Goal: Complete application form

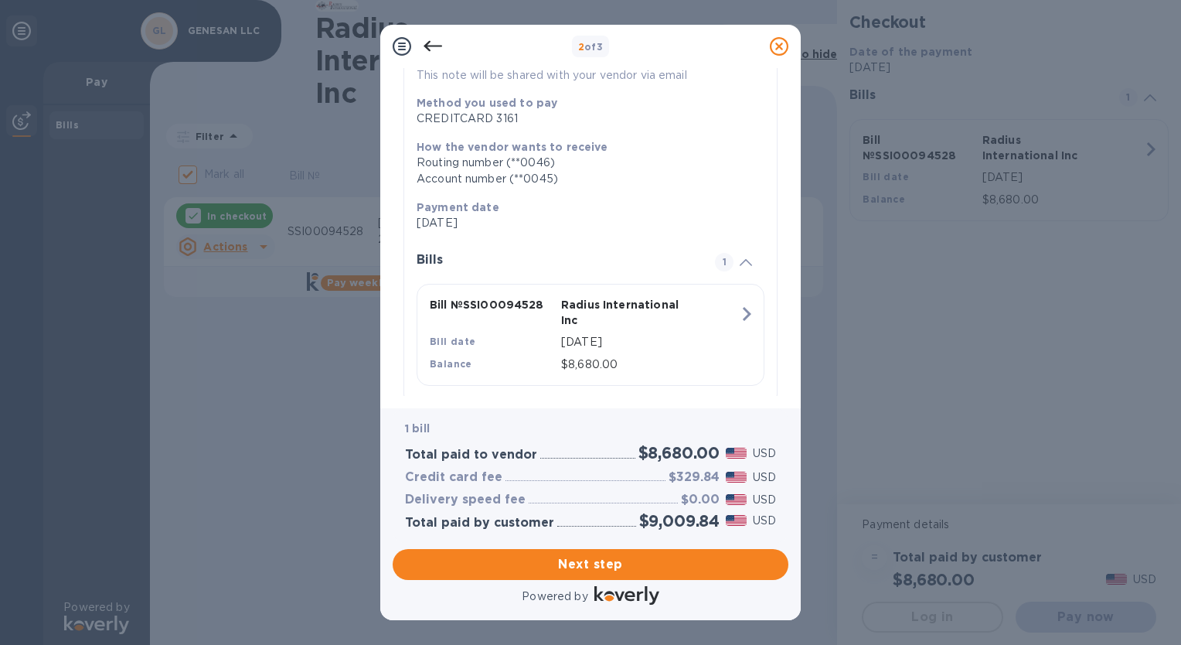
scroll to position [200, 0]
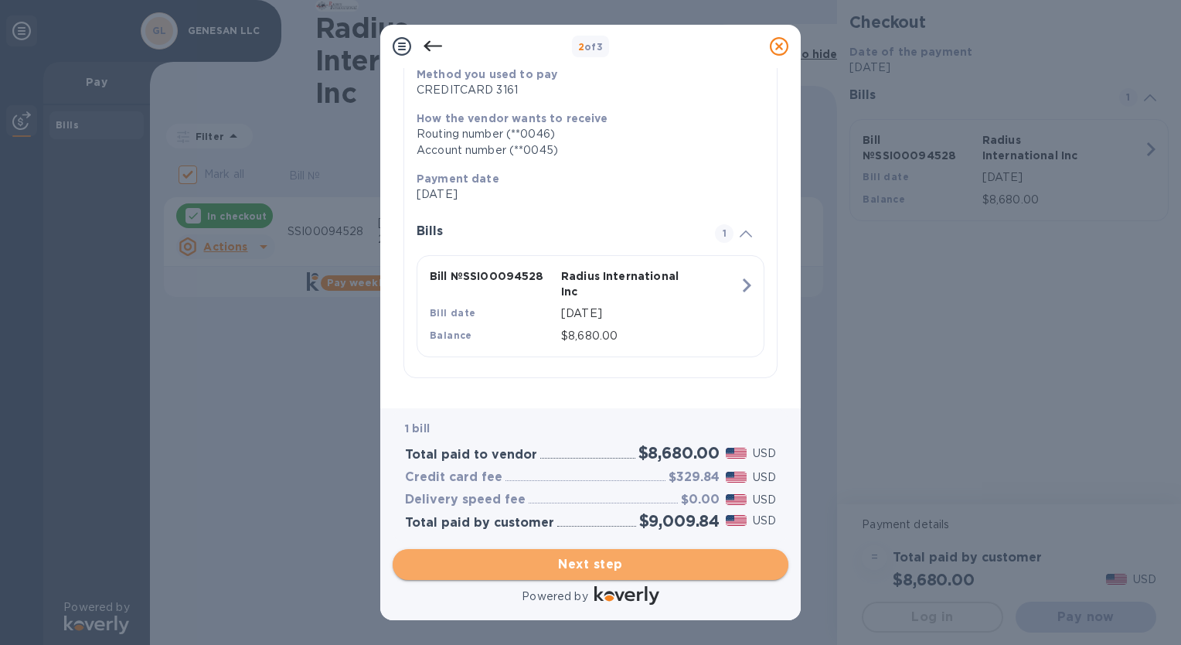
click at [581, 567] on span "Next step" at bounding box center [590, 564] width 371 height 19
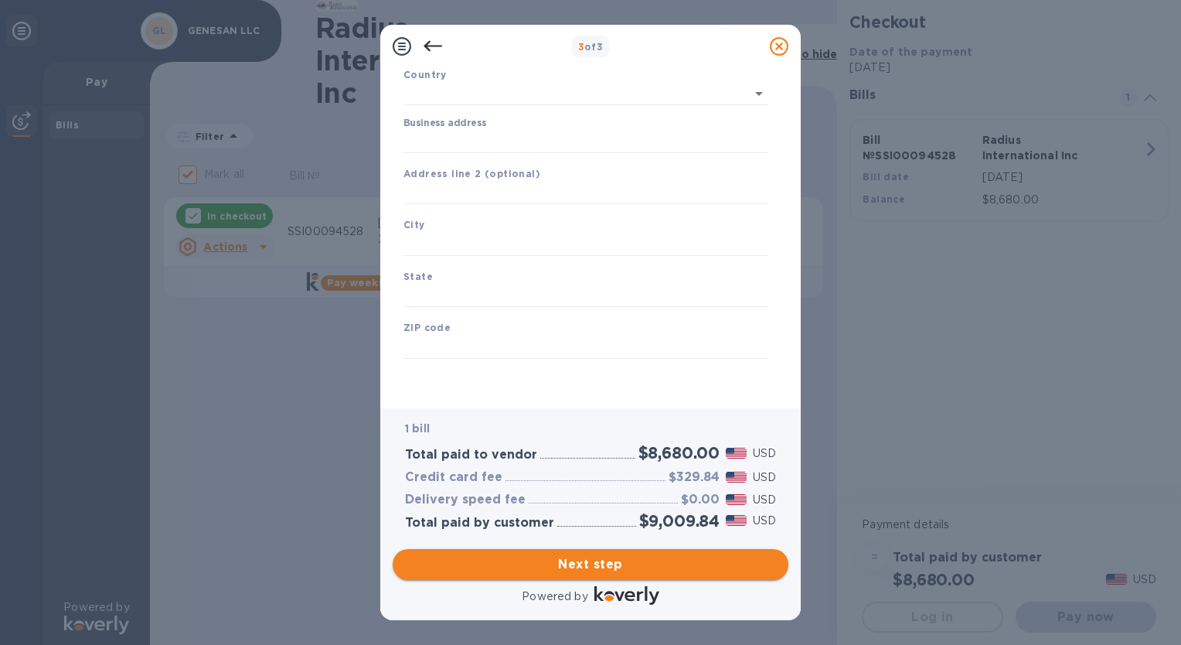
type input "United States"
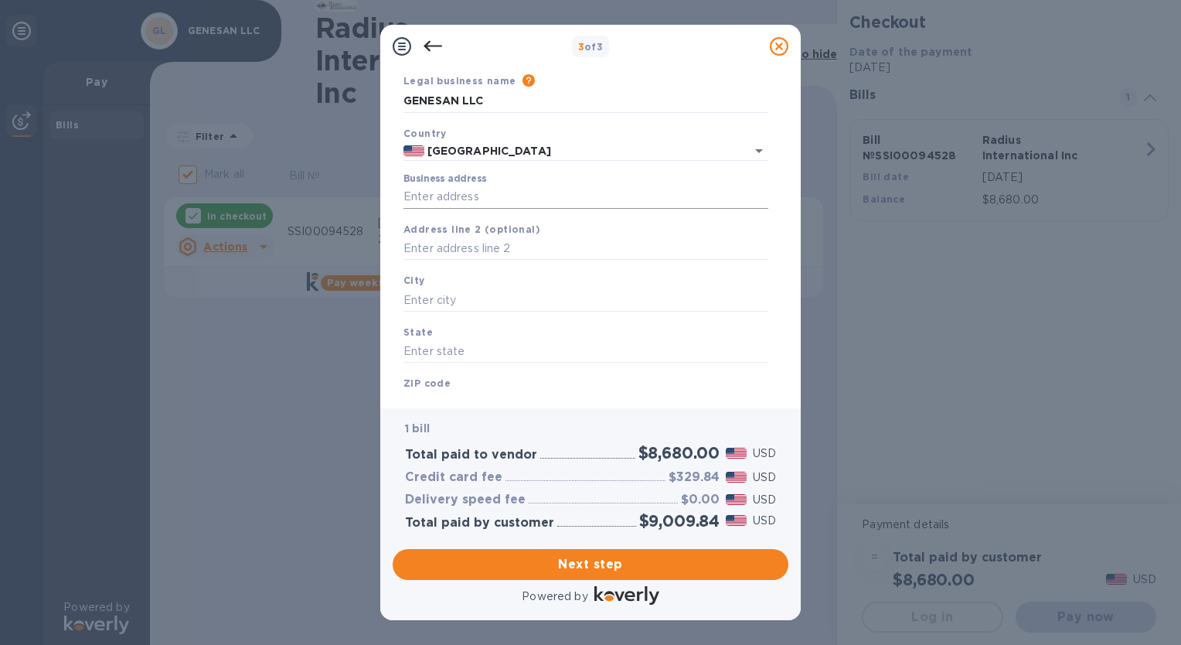
scroll to position [0, 0]
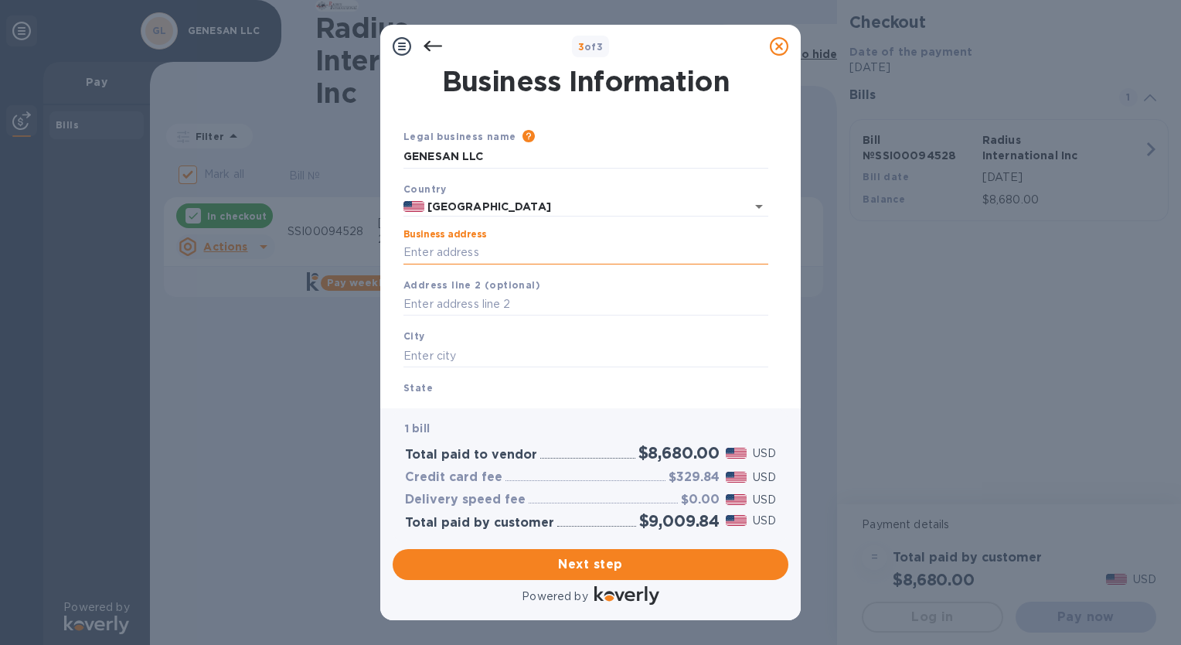
click at [454, 247] on input "Business address" at bounding box center [585, 252] width 365 height 23
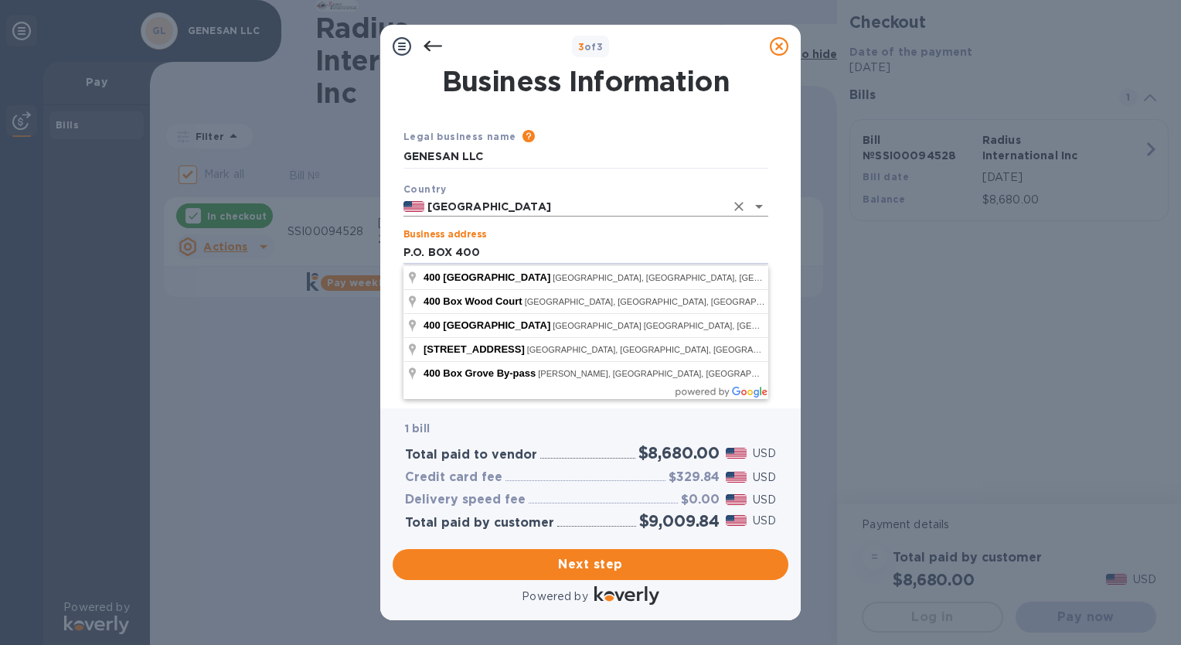
type input "P.O. BOX 400"
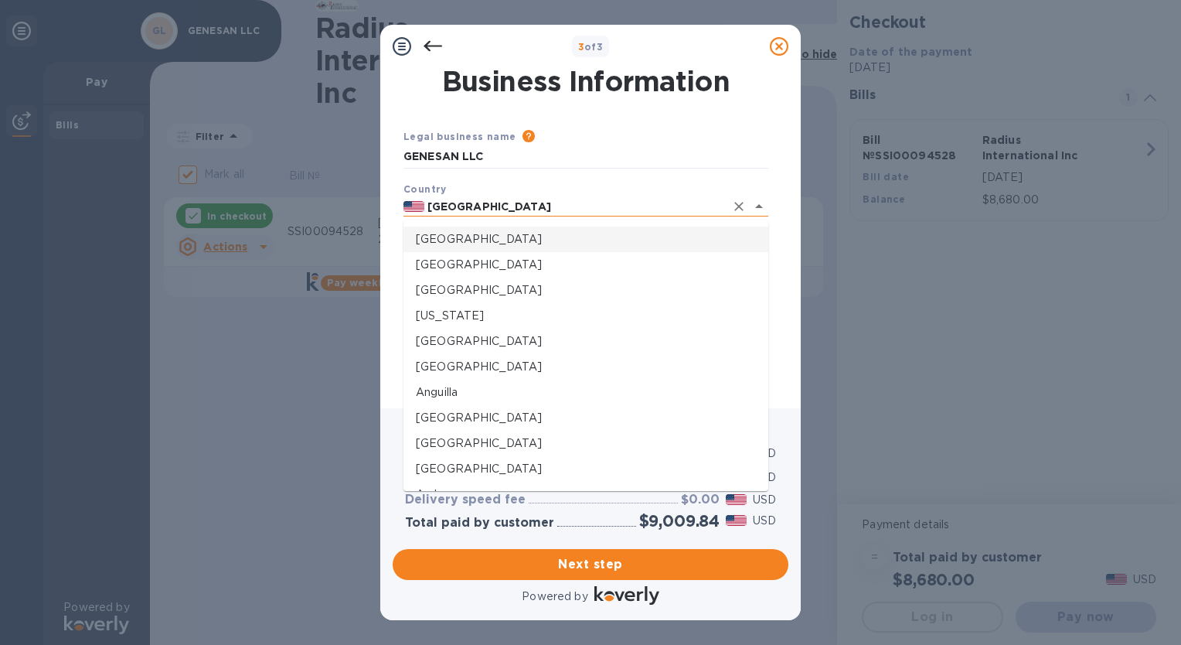
click at [575, 206] on input "United States" at bounding box center [574, 206] width 301 height 19
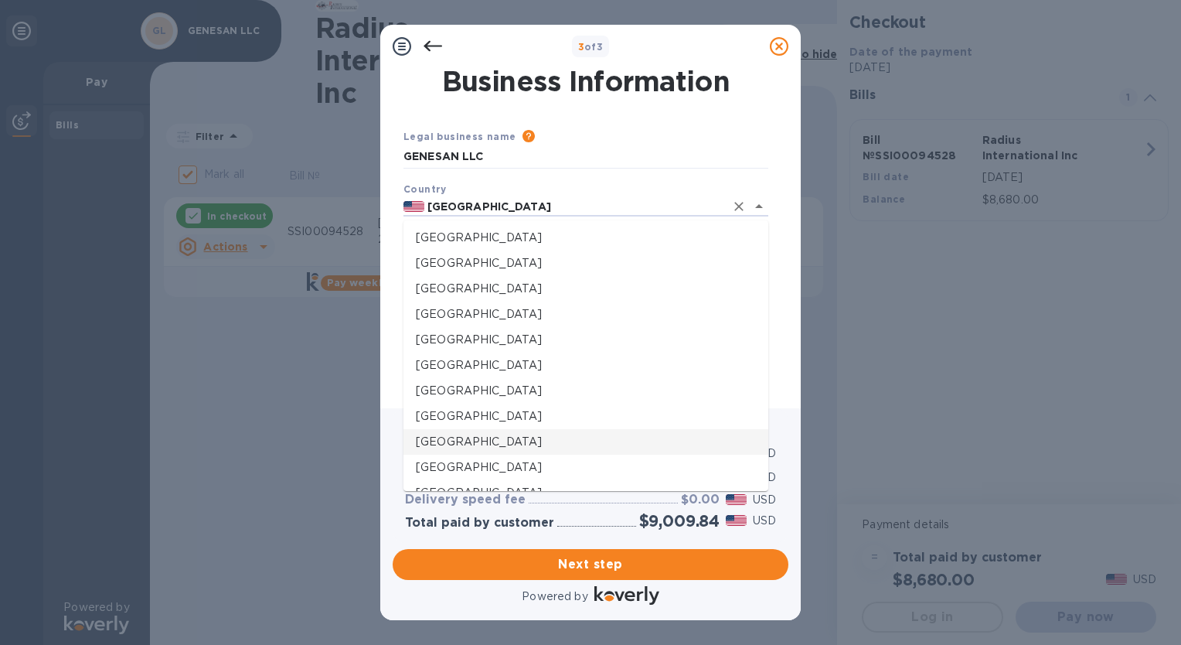
scroll to position [386, 0]
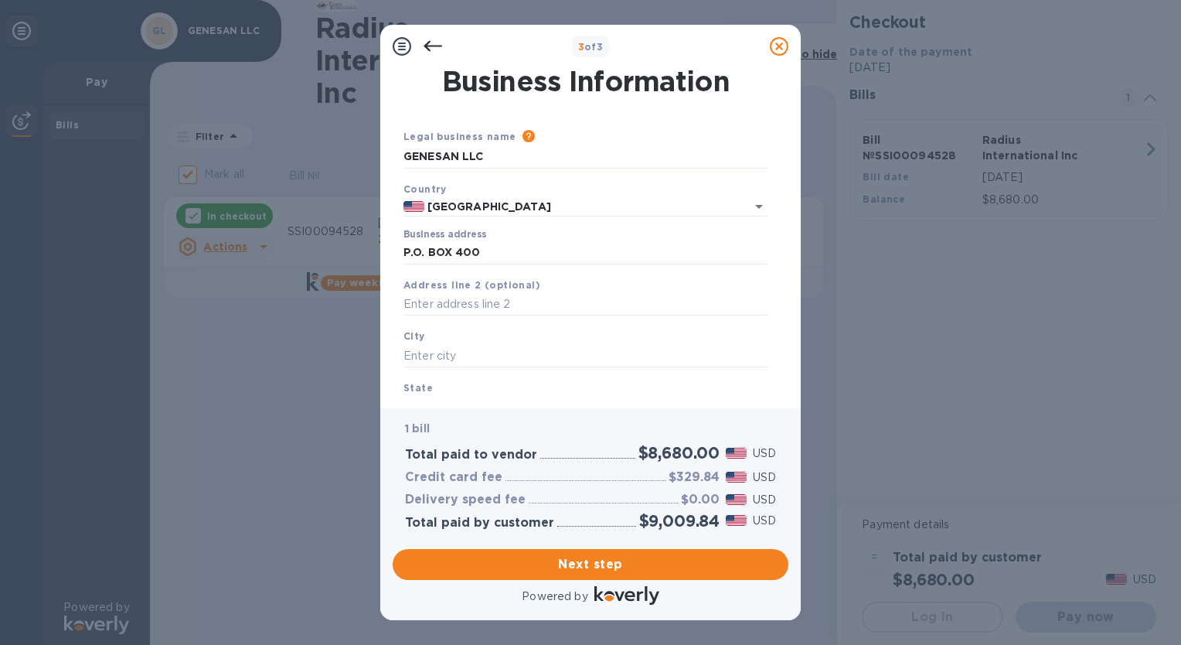
click at [396, 357] on div "Business Information Legal business name Please provide the legal name that app…" at bounding box center [591, 232] width 396 height 328
click at [430, 350] on input "text" at bounding box center [585, 355] width 365 height 23
type input "GORHAM"
click at [438, 396] on div "Business Information Legal business name Please provide the legal name that app…" at bounding box center [590, 238] width 420 height 340
click at [436, 376] on div "State" at bounding box center [585, 399] width 377 height 52
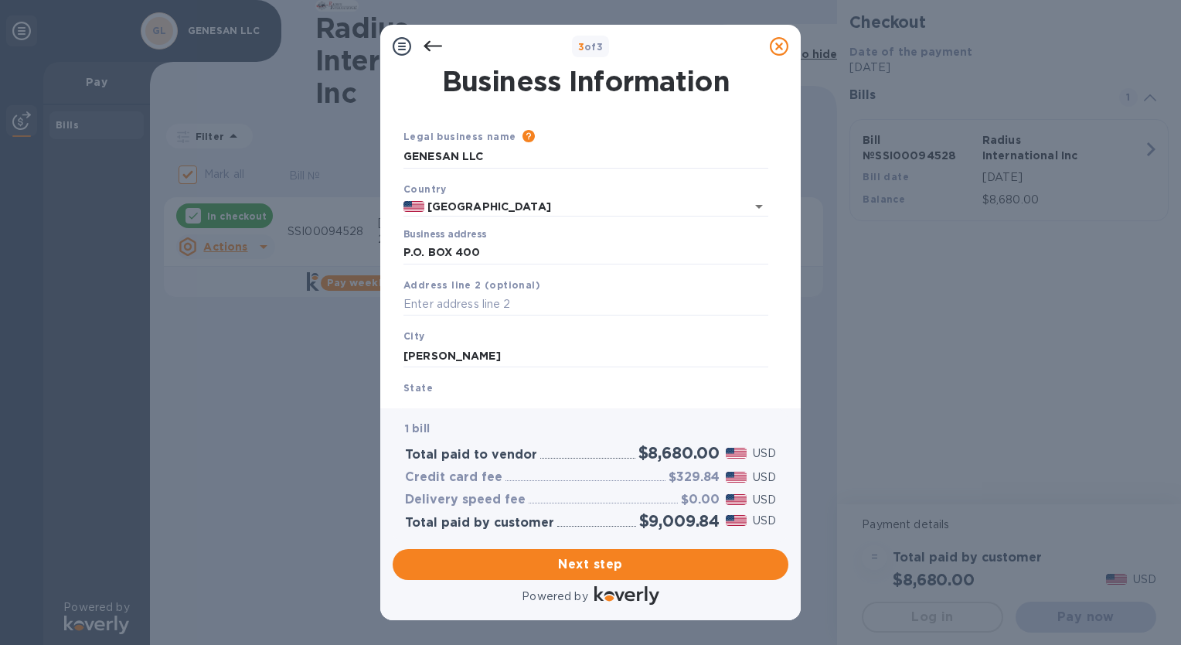
click at [417, 397] on div "Business Information Legal business name Please provide the legal name that app…" at bounding box center [590, 238] width 420 height 340
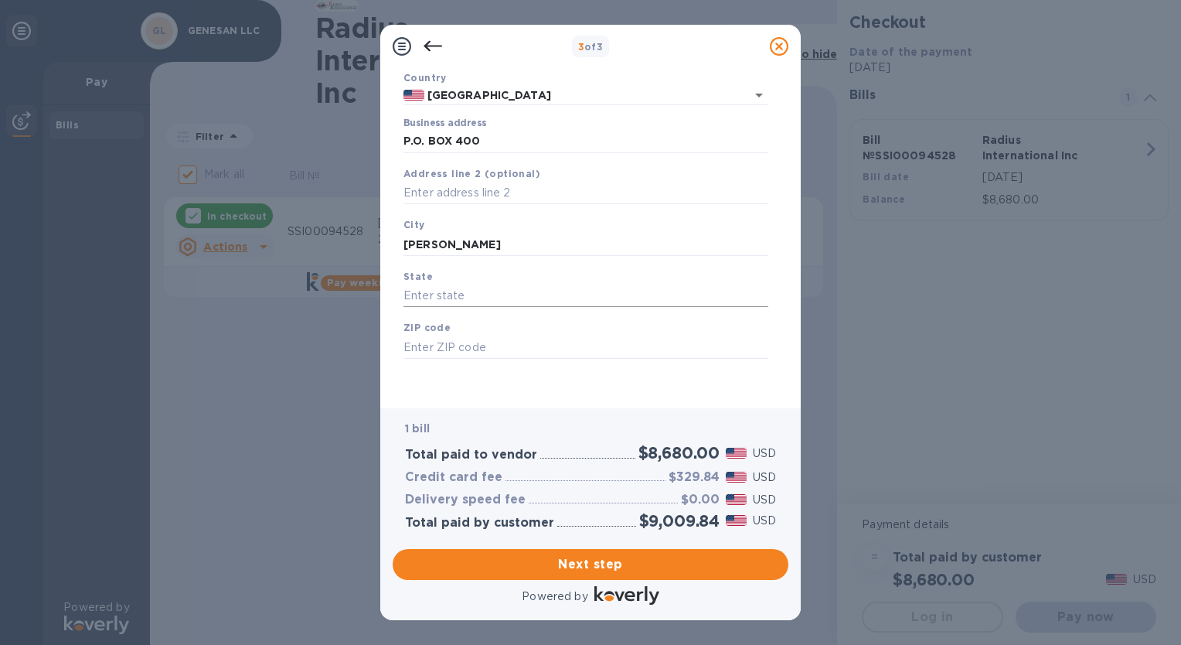
click at [460, 300] on input "text" at bounding box center [585, 295] width 365 height 23
type input "ME"
click at [486, 349] on input "text" at bounding box center [585, 346] width 365 height 23
type input "04038"
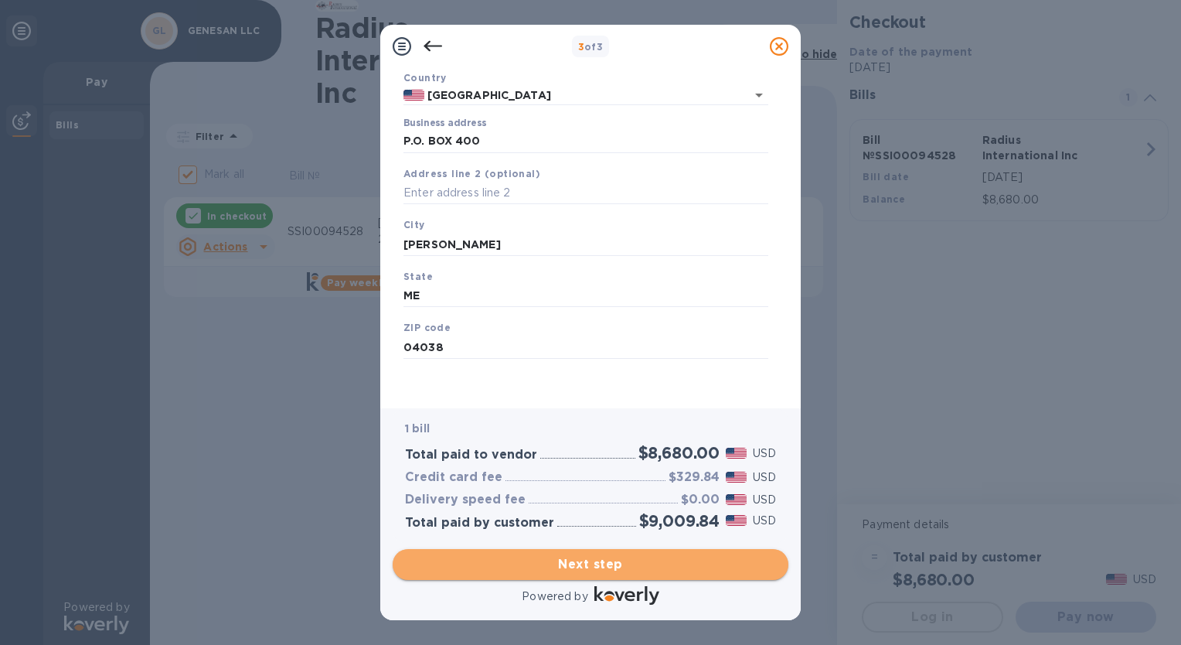
click at [598, 561] on span "Next step" at bounding box center [590, 564] width 371 height 19
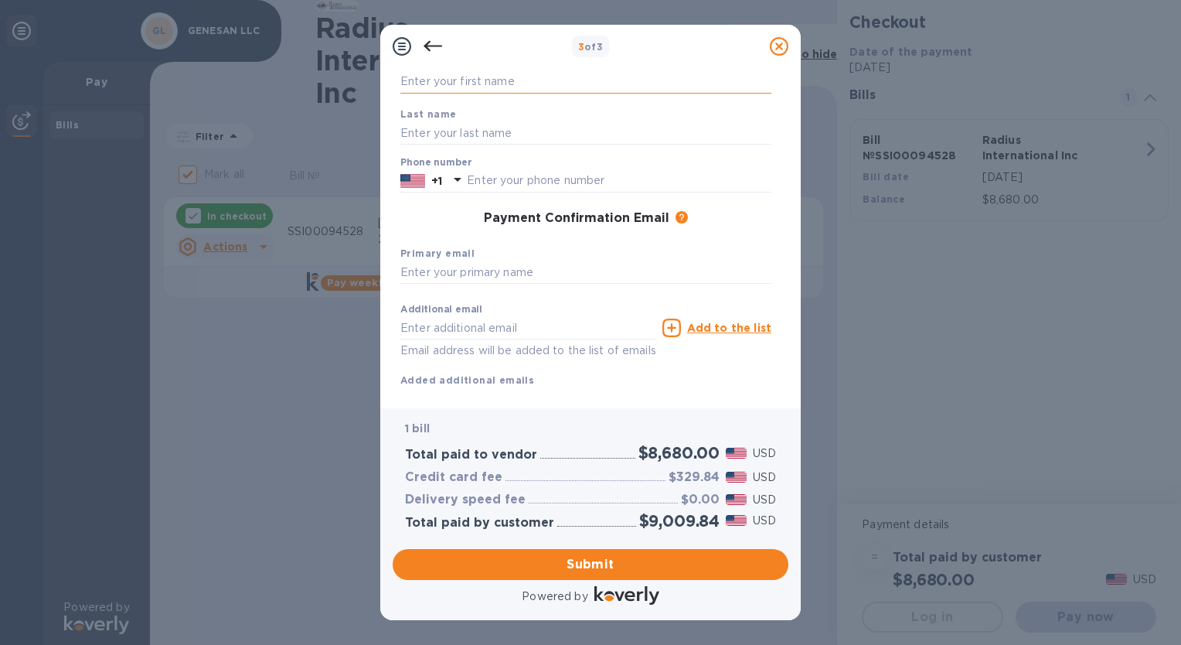
click at [475, 83] on input "text" at bounding box center [585, 81] width 371 height 23
type input "CHRISTINA"
type input "KEEFE"
type input "5"
type input "2078560101"
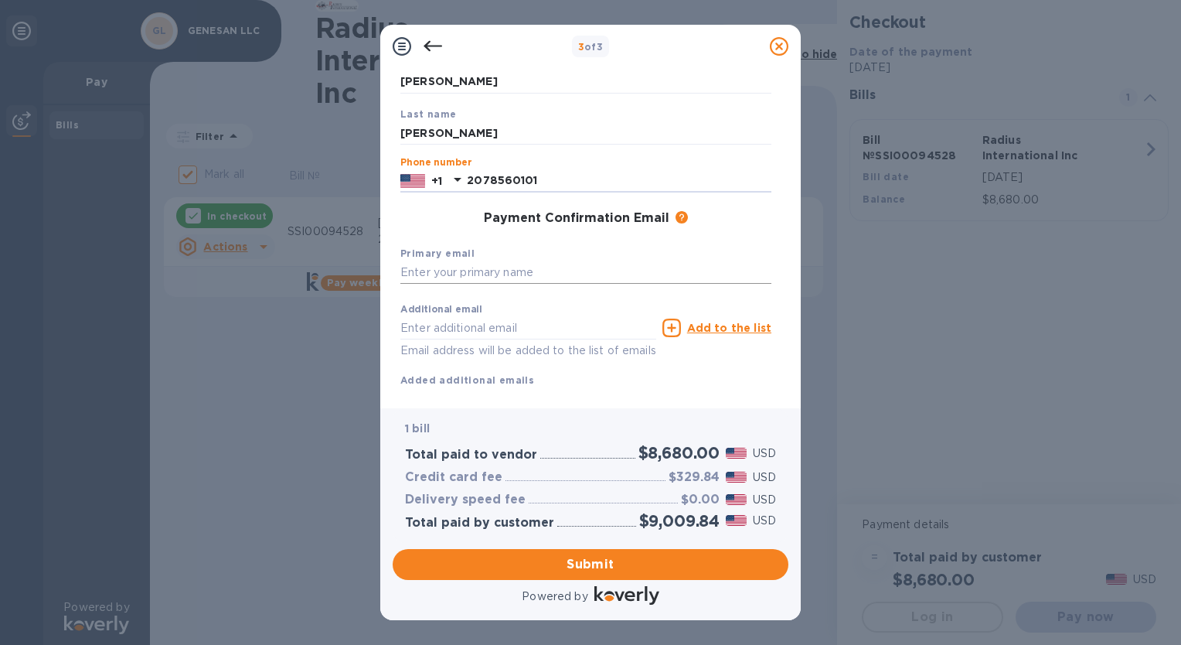
click at [451, 275] on input "text" at bounding box center [585, 272] width 371 height 23
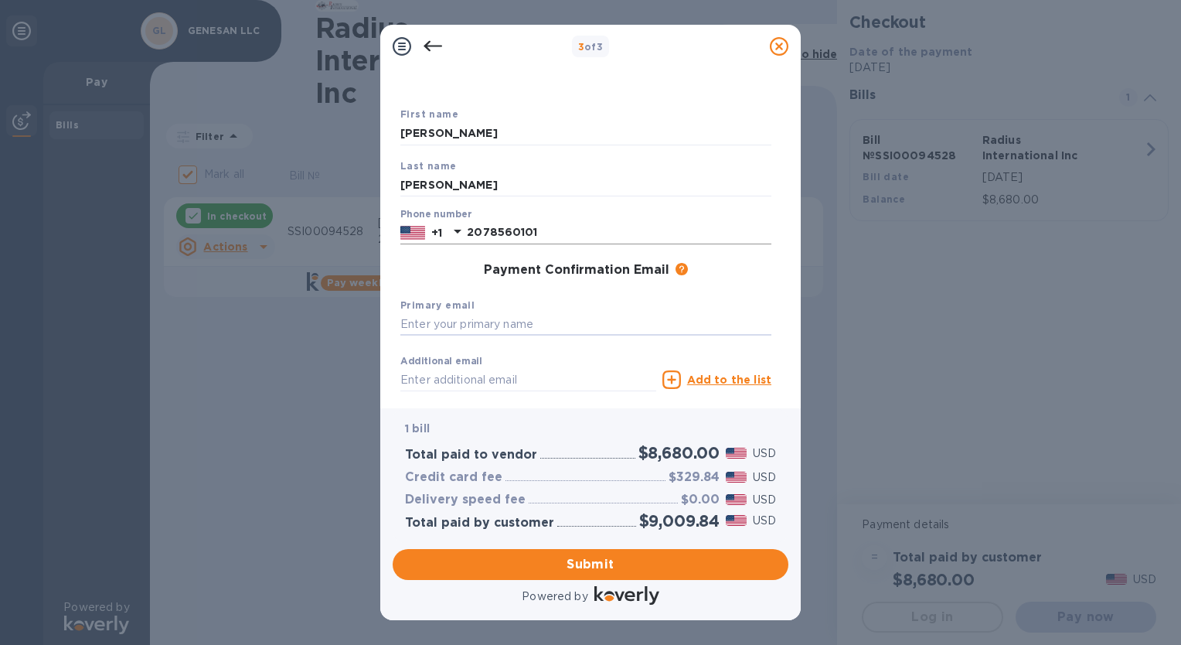
scroll to position [148, 0]
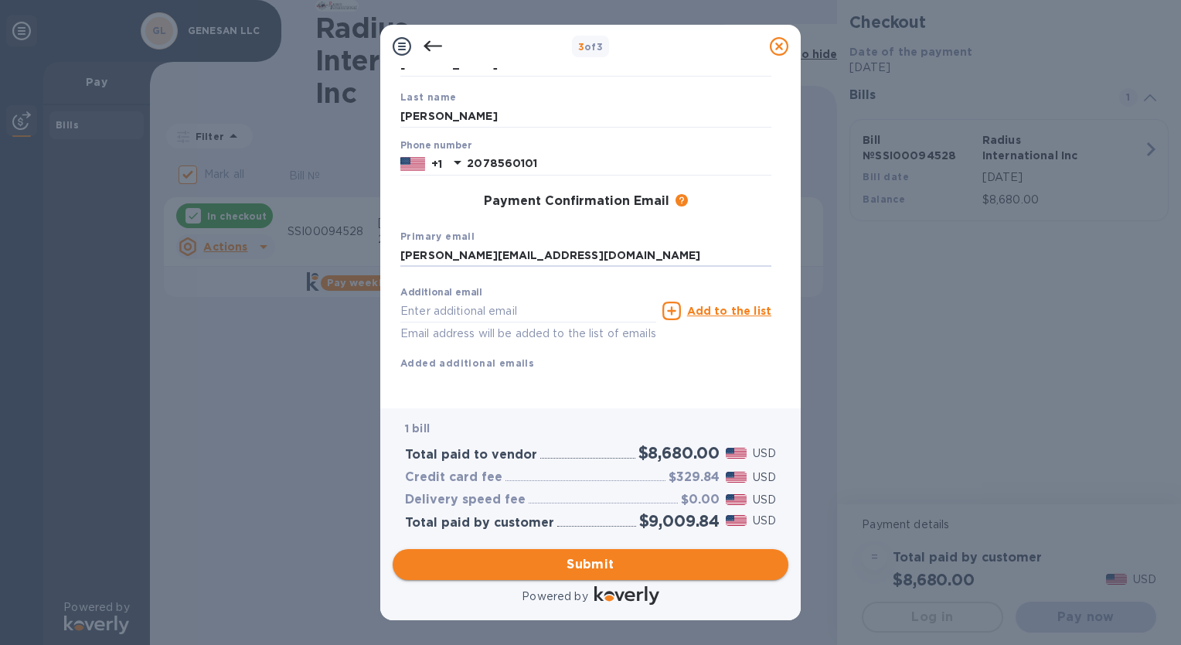
type input "CHRISTINA@CLEAN-O-RAMA.COM"
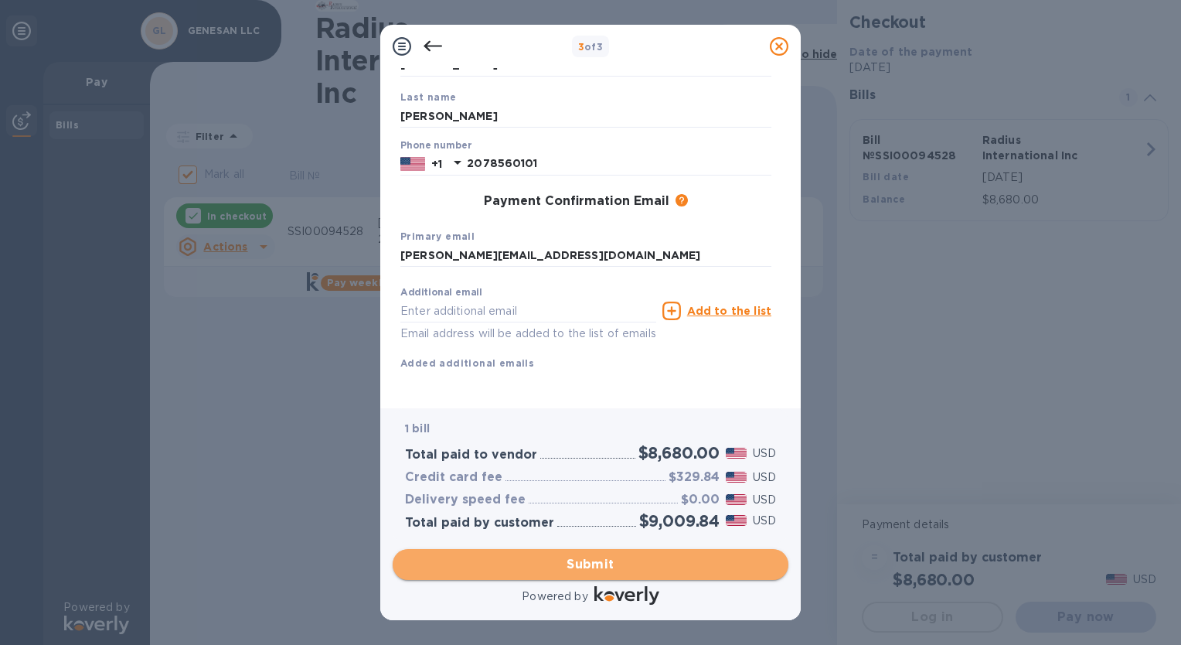
click at [519, 567] on span "Submit" at bounding box center [590, 564] width 371 height 19
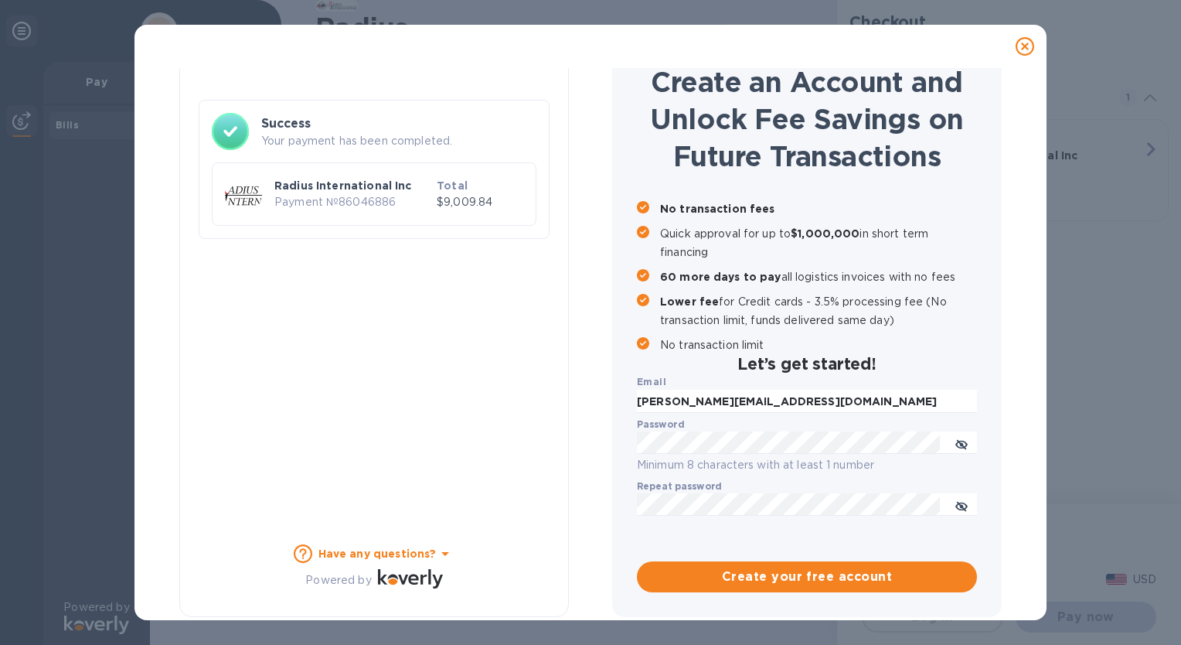
checkbox input "false"
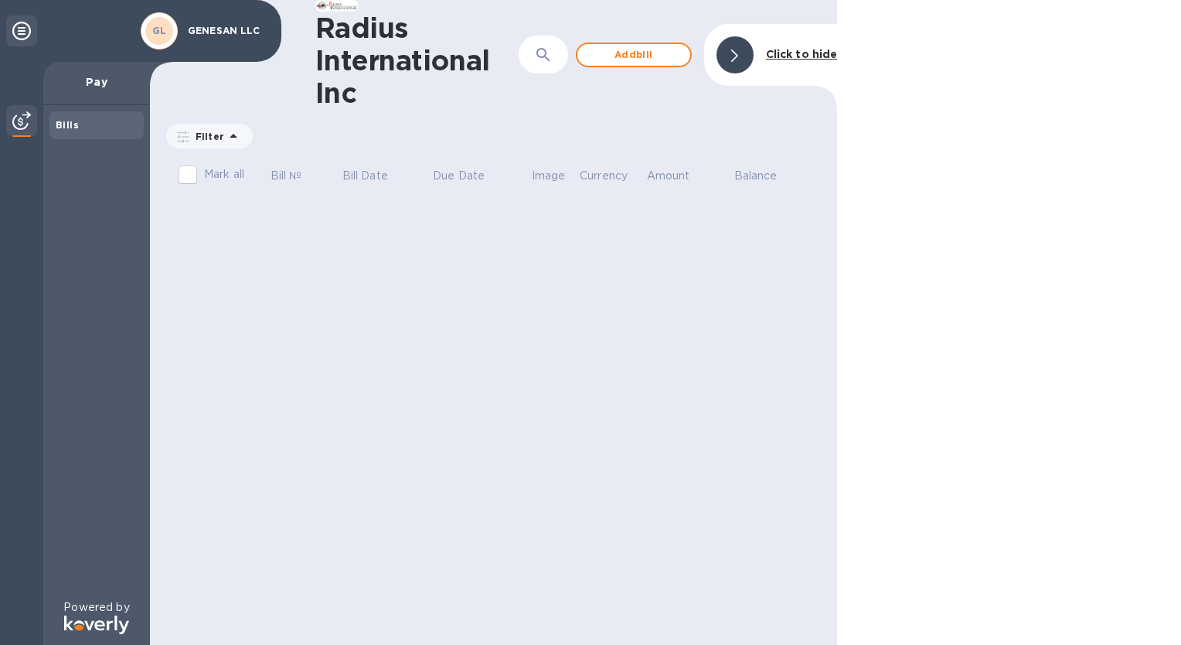
click at [794, 55] on b "Click to hide" at bounding box center [802, 54] width 72 height 12
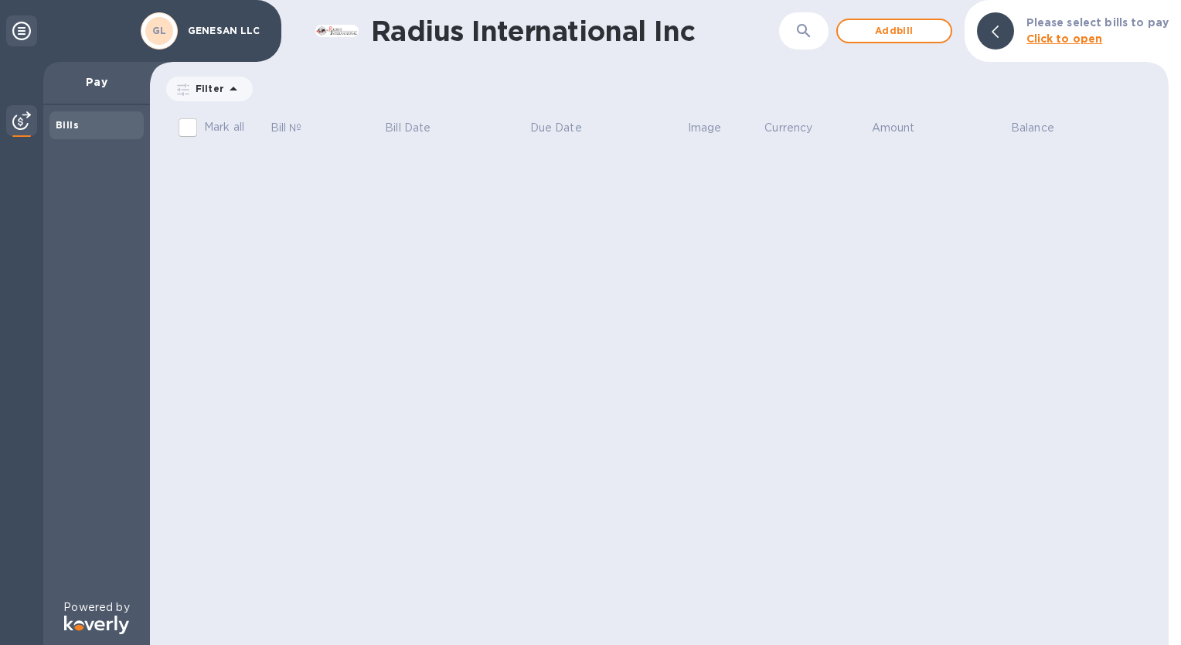
click at [22, 33] on icon at bounding box center [21, 31] width 19 height 19
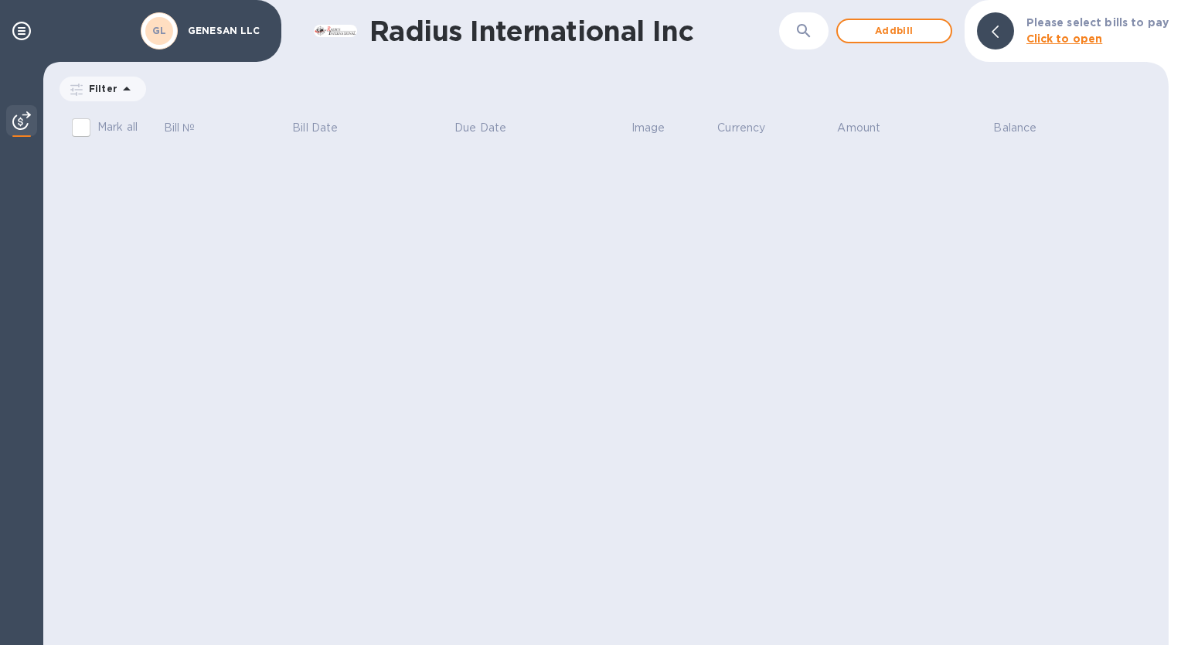
click at [162, 39] on div "GL" at bounding box center [159, 31] width 28 height 28
click at [1050, 39] on b "Click to open" at bounding box center [1064, 38] width 77 height 12
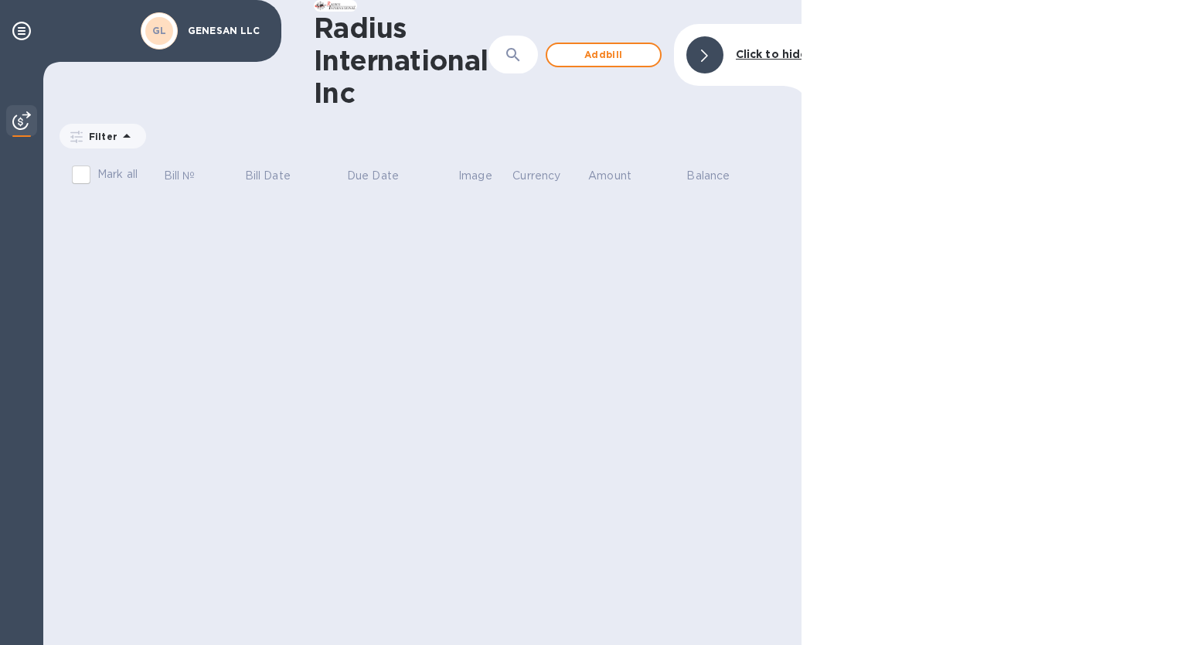
click at [12, 124] on img at bounding box center [21, 120] width 19 height 19
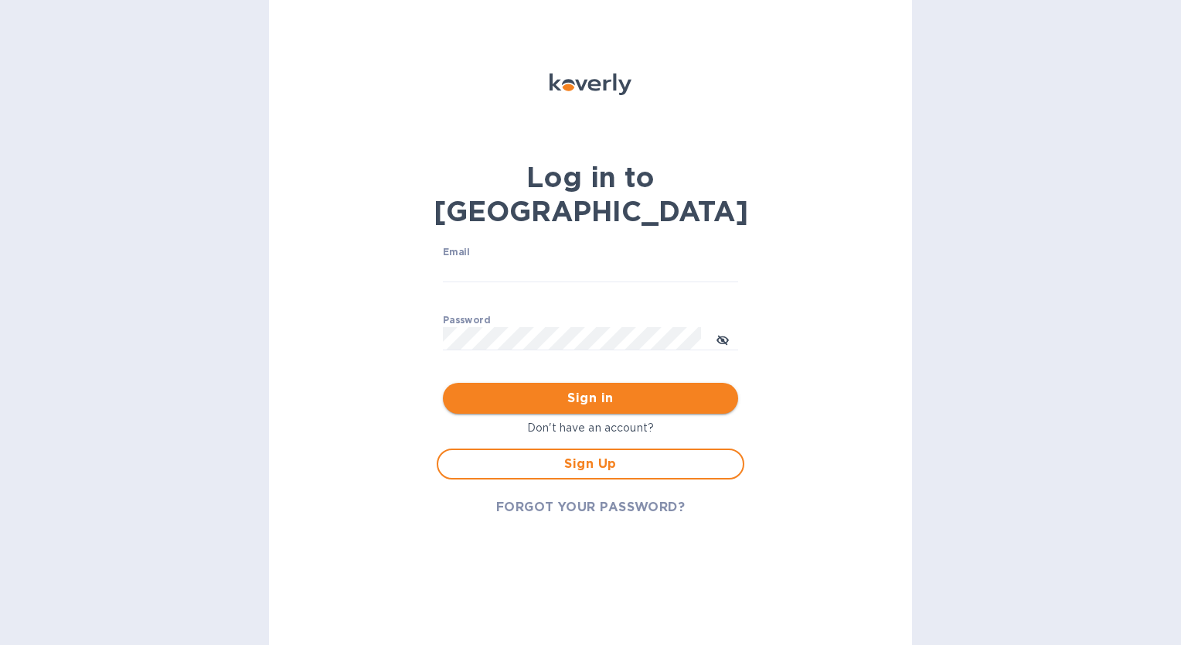
type input "[PERSON_NAME][EMAIL_ADDRESS][DOMAIN_NAME]"
click at [566, 389] on span "Sign in" at bounding box center [590, 398] width 270 height 19
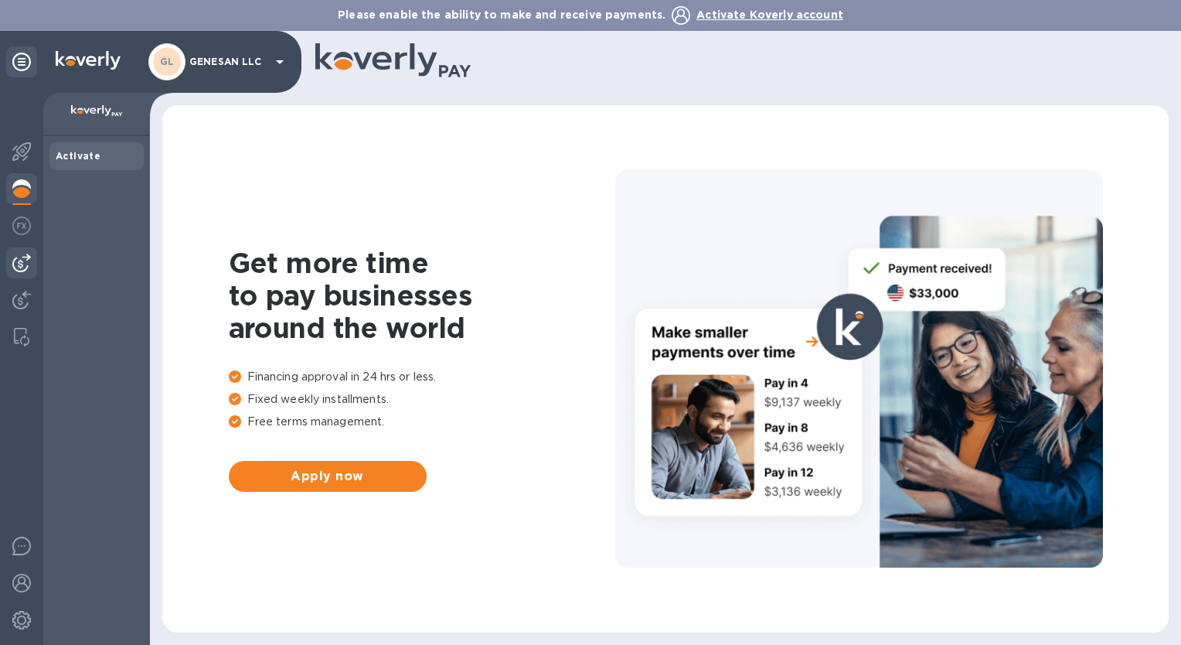
click at [22, 268] on img at bounding box center [21, 262] width 19 height 19
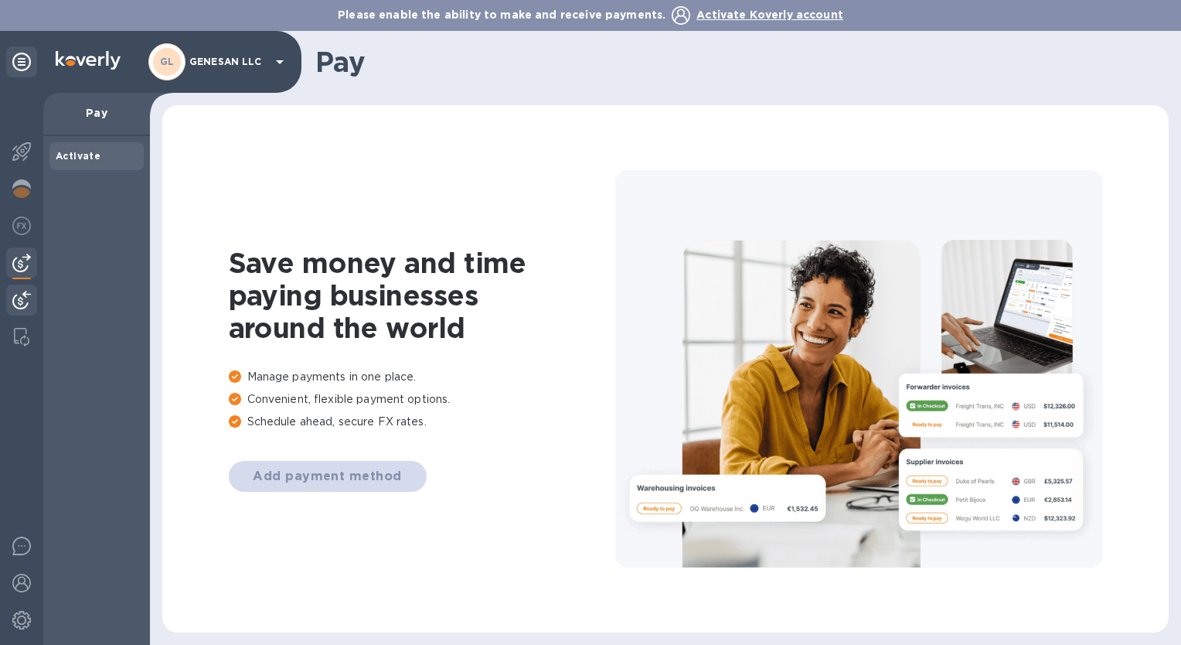
click at [15, 291] on img at bounding box center [21, 300] width 19 height 19
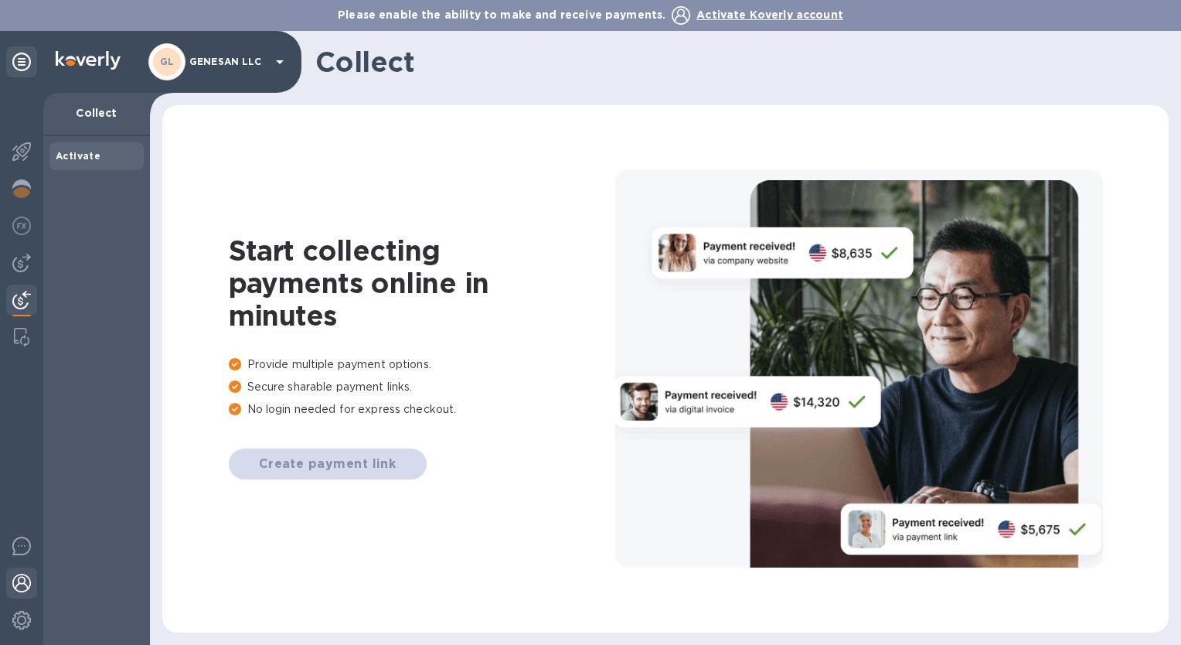
click at [20, 580] on img at bounding box center [21, 582] width 19 height 19
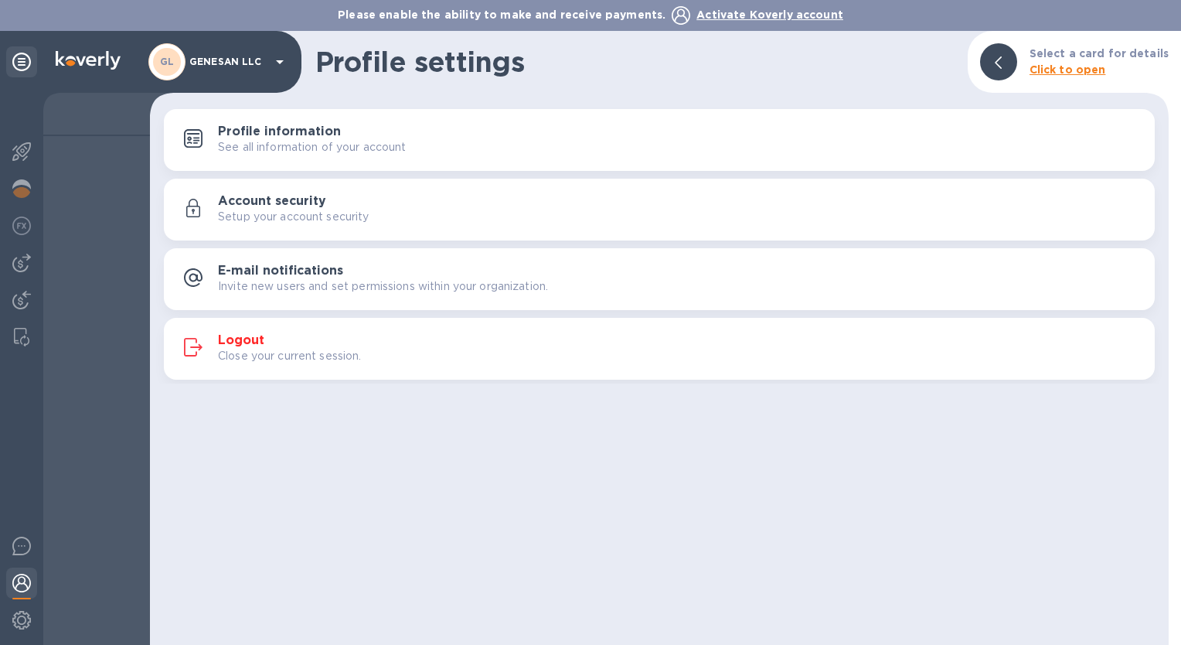
click at [291, 270] on h3 "E-mail notifications" at bounding box center [280, 271] width 125 height 15
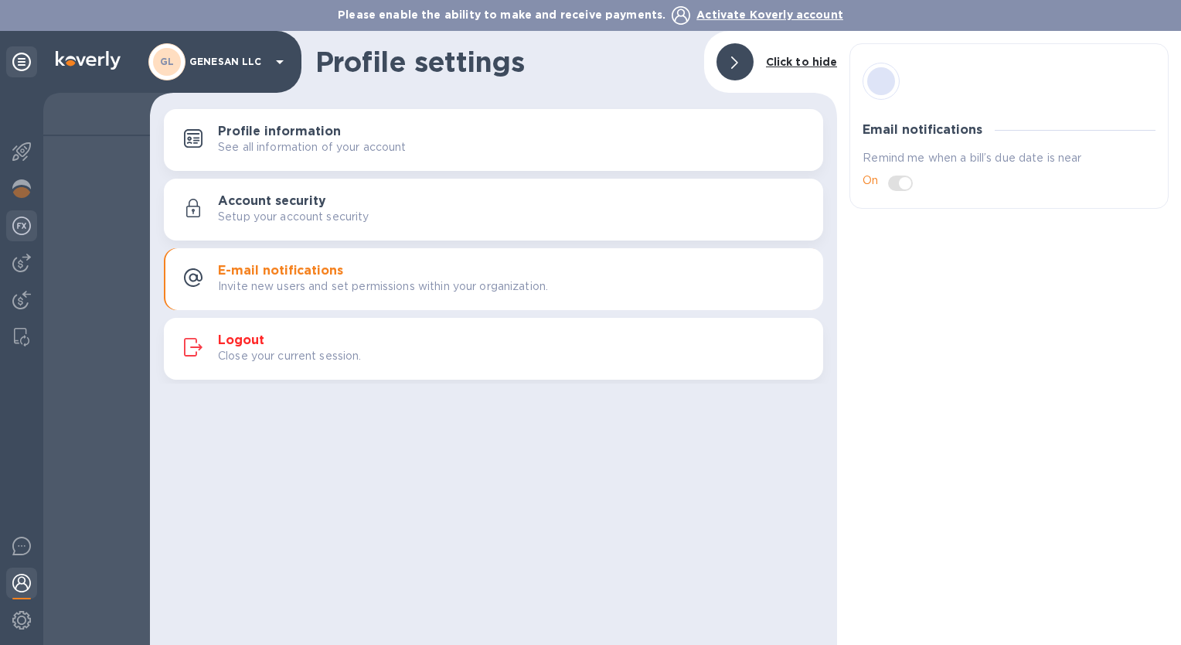
click at [9, 220] on div at bounding box center [21, 227] width 31 height 34
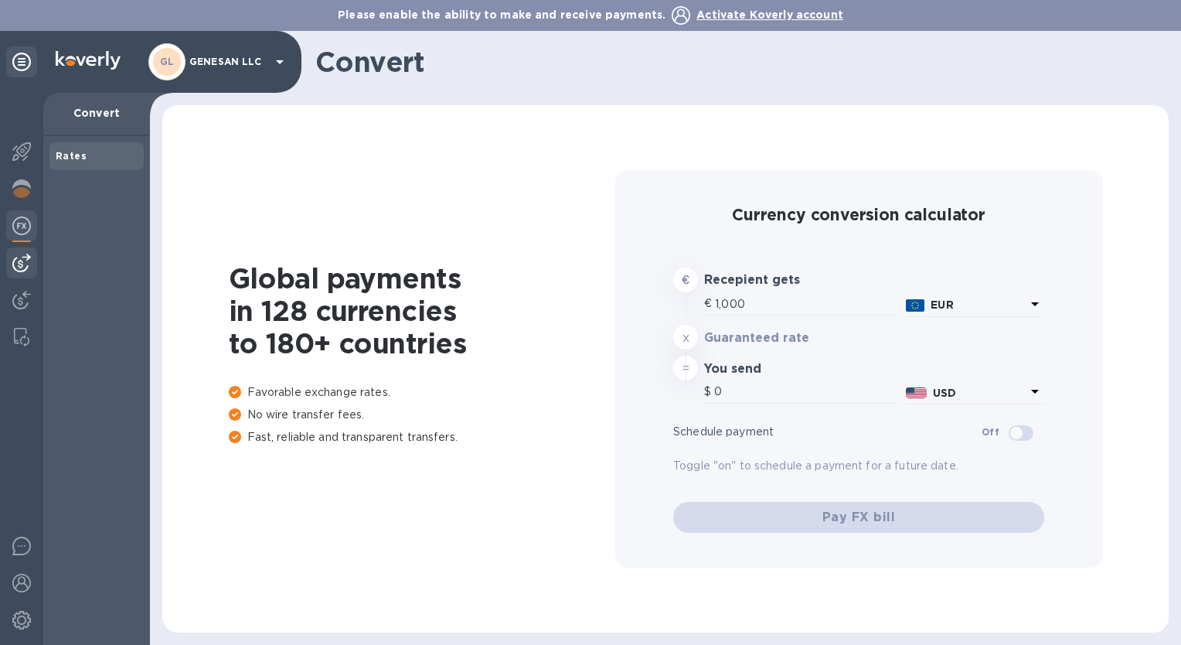
type input "1,177.17"
